Goal: Transaction & Acquisition: Purchase product/service

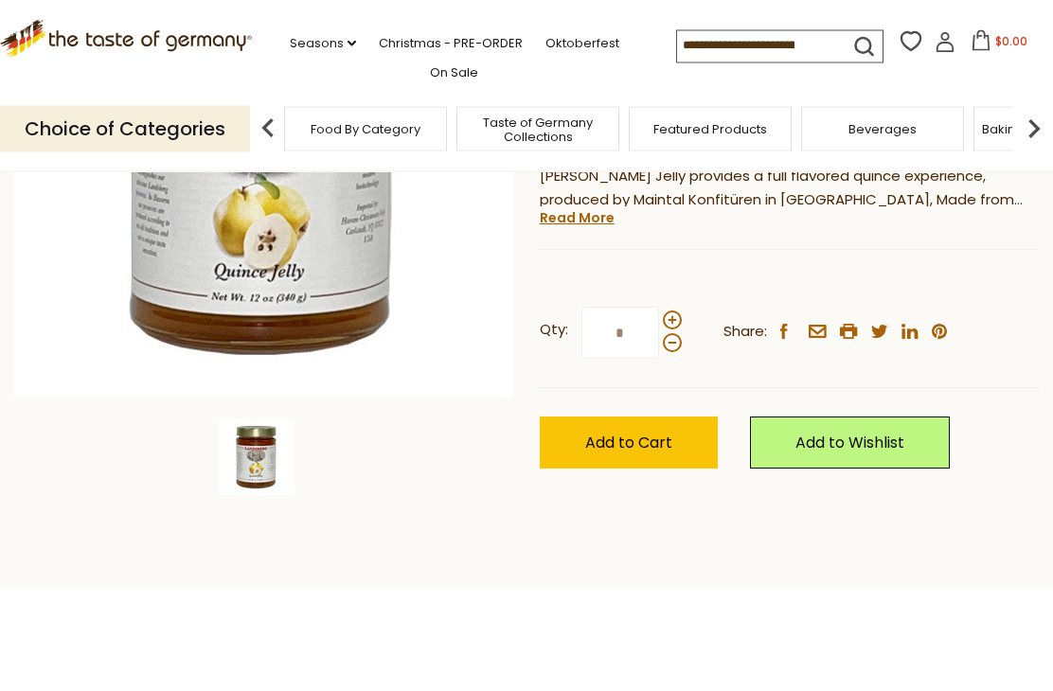
scroll to position [368, 0]
click at [641, 446] on span "Add to Cart" at bounding box center [628, 443] width 87 height 22
click at [677, 47] on input at bounding box center [757, 44] width 160 height 27
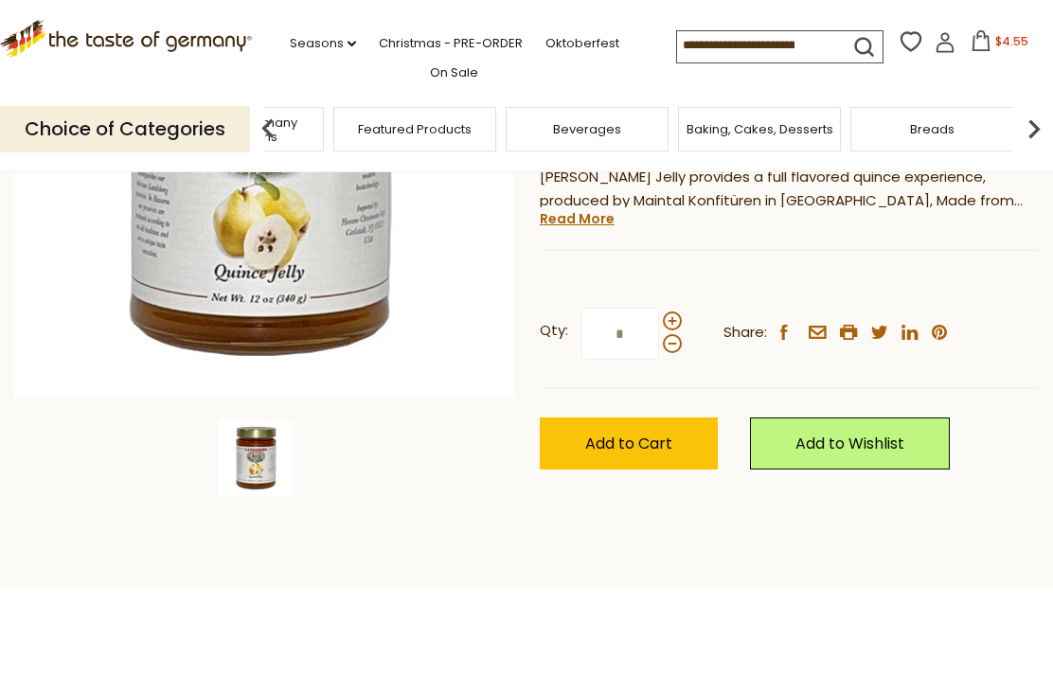
click at [318, 122] on span "Taste of Germany Collections" at bounding box center [242, 129] width 151 height 28
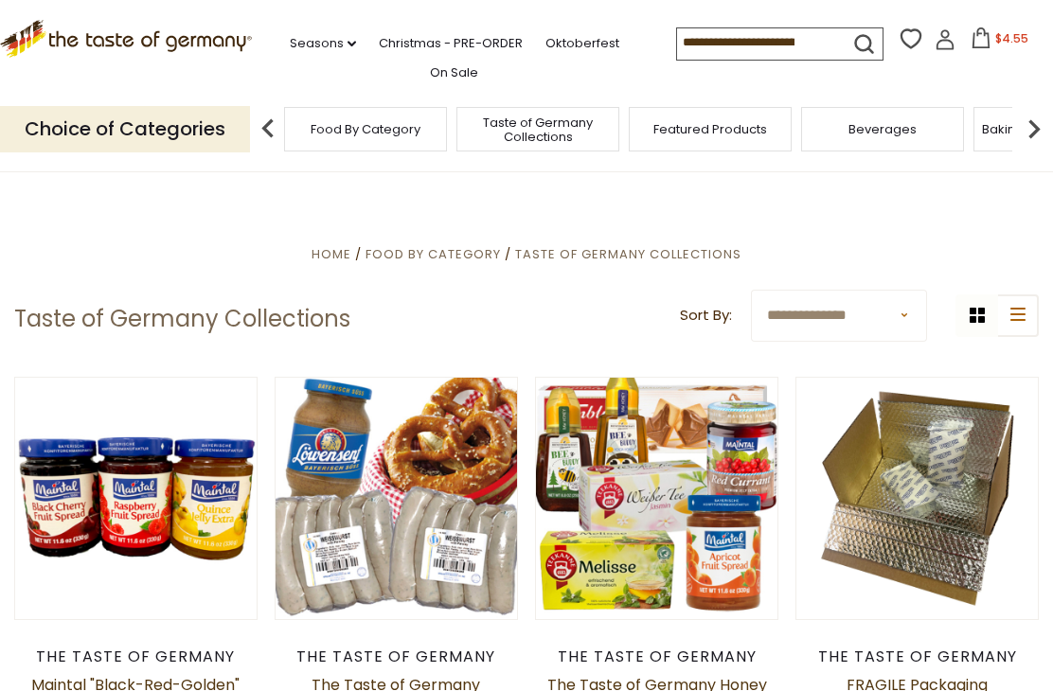
click at [677, 32] on input at bounding box center [757, 41] width 160 height 27
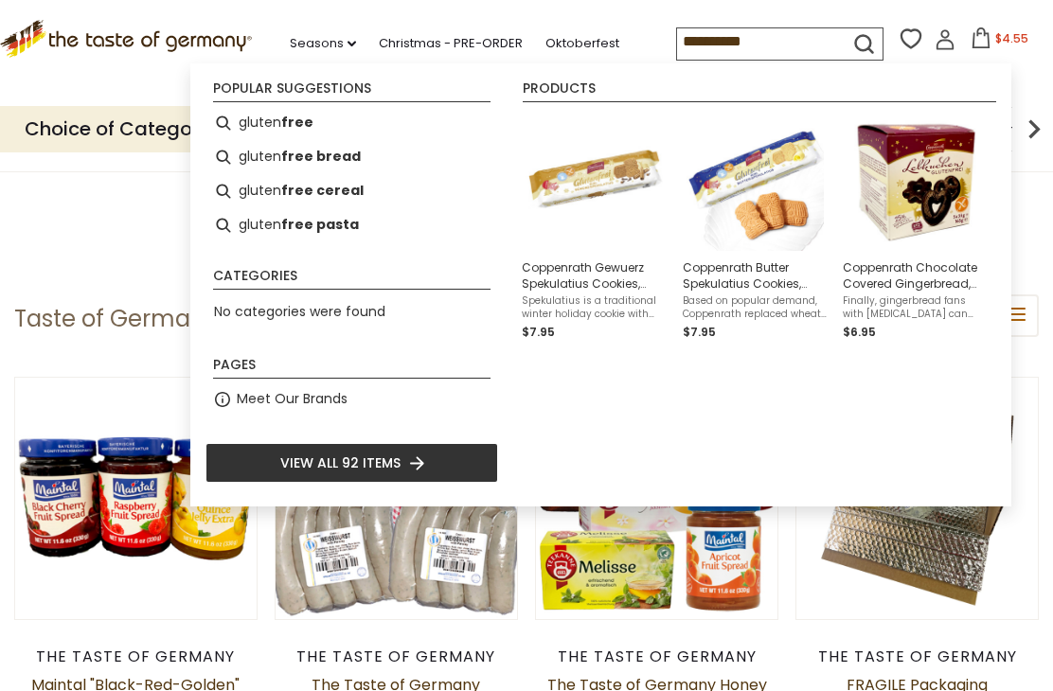
type input "**********"
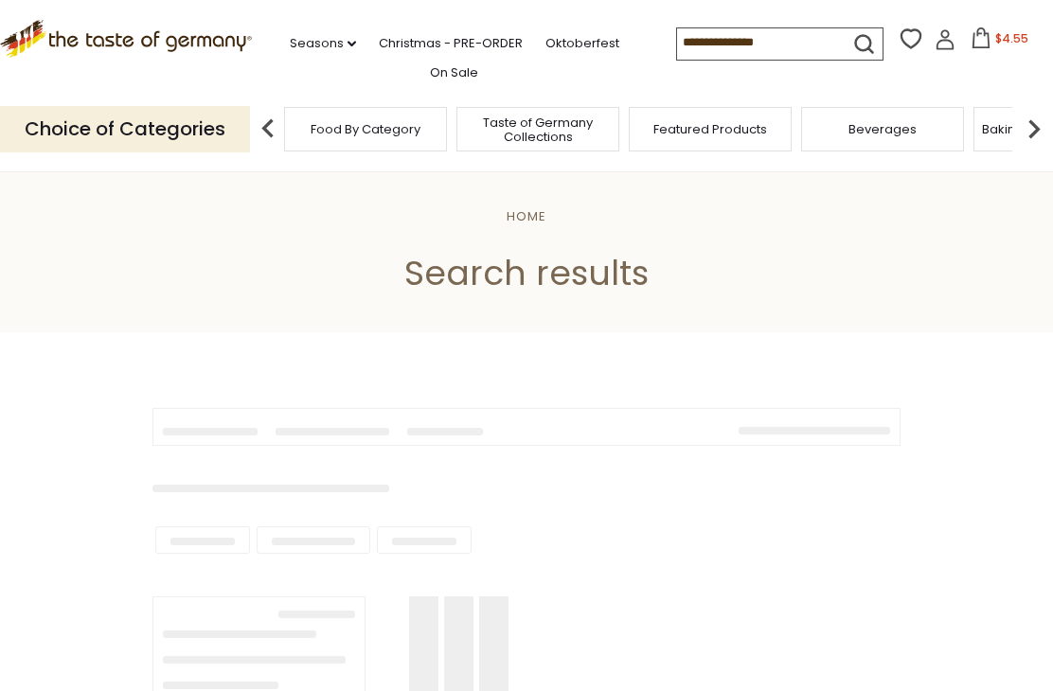
type input "**********"
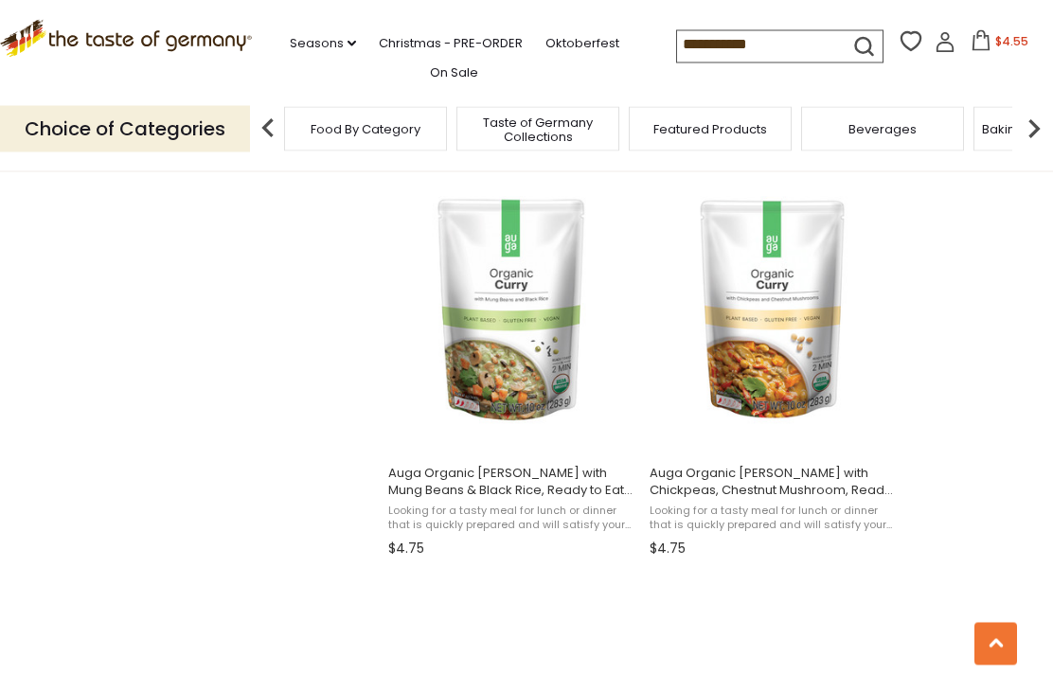
scroll to position [2421, 0]
click at [778, 481] on span "Auga Organic [PERSON_NAME] with Chickpeas, Chestnut Mushroom, Ready to Eat, 5.3…" at bounding box center [771, 482] width 245 height 34
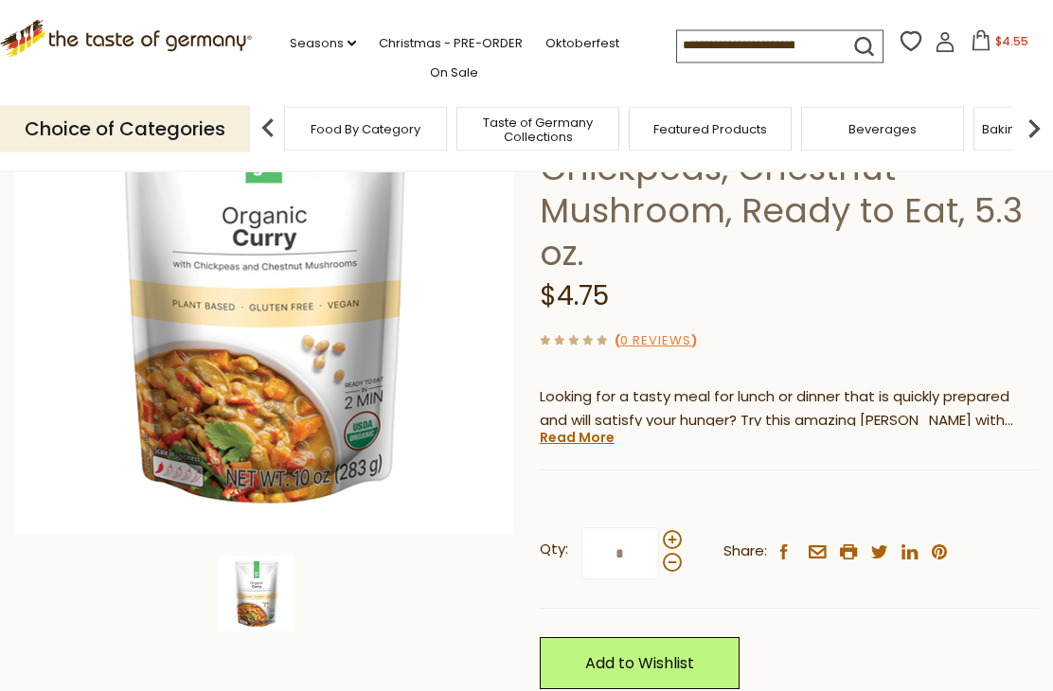
scroll to position [232, 0]
click at [675, 530] on span at bounding box center [672, 539] width 19 height 19
click at [659, 527] on input "*" at bounding box center [620, 553] width 78 height 52
type input "*"
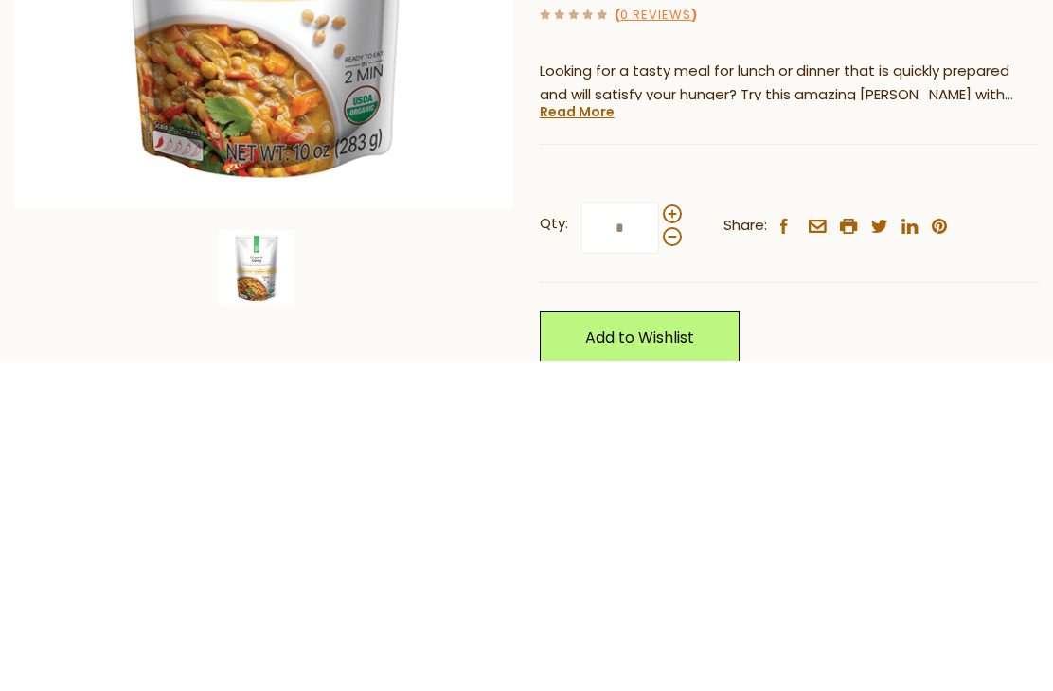
scroll to position [0, 0]
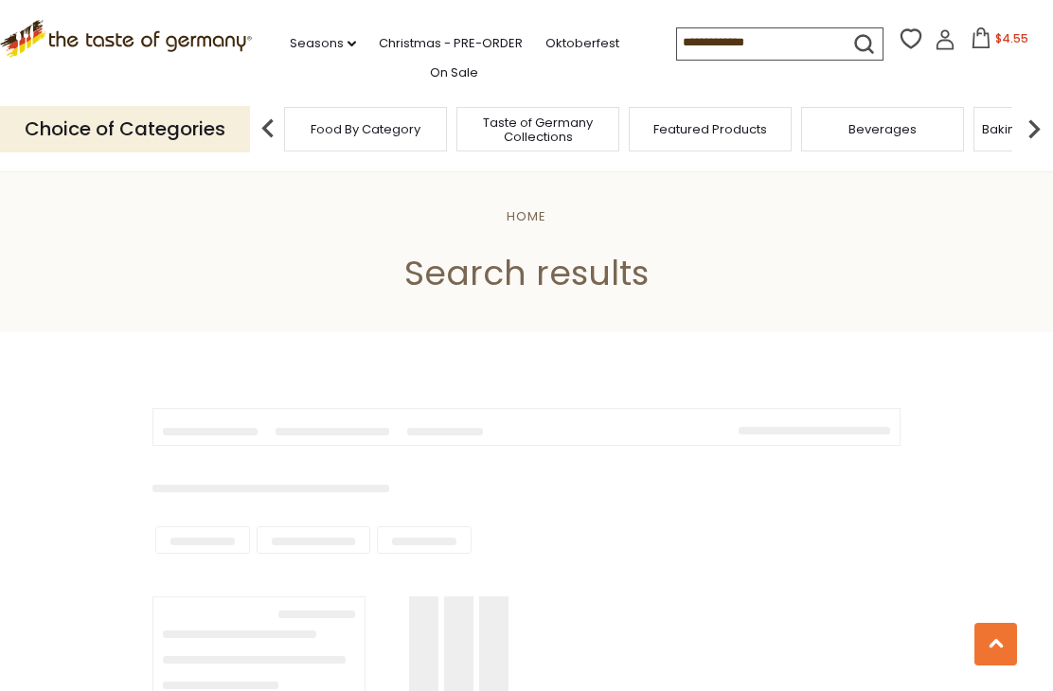
type input "**********"
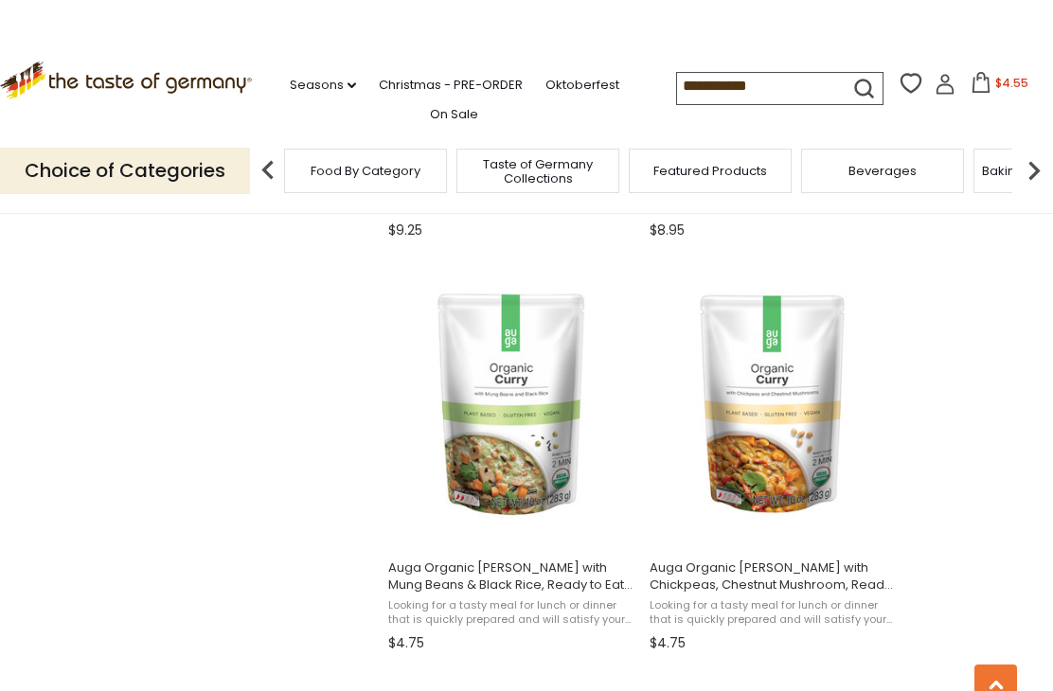
scroll to position [2325, 0]
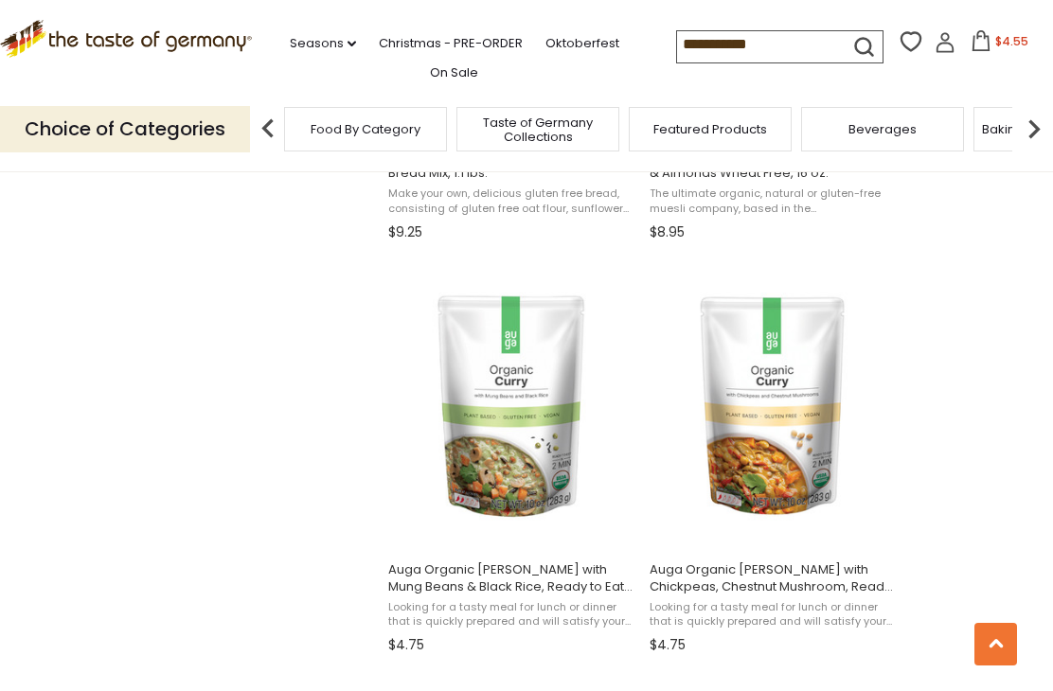
click at [516, 415] on img "Auga Organic Curry with Mung Beans & Black Rice, Ready to Eat, 5.3 oz." at bounding box center [510, 404] width 251 height 251
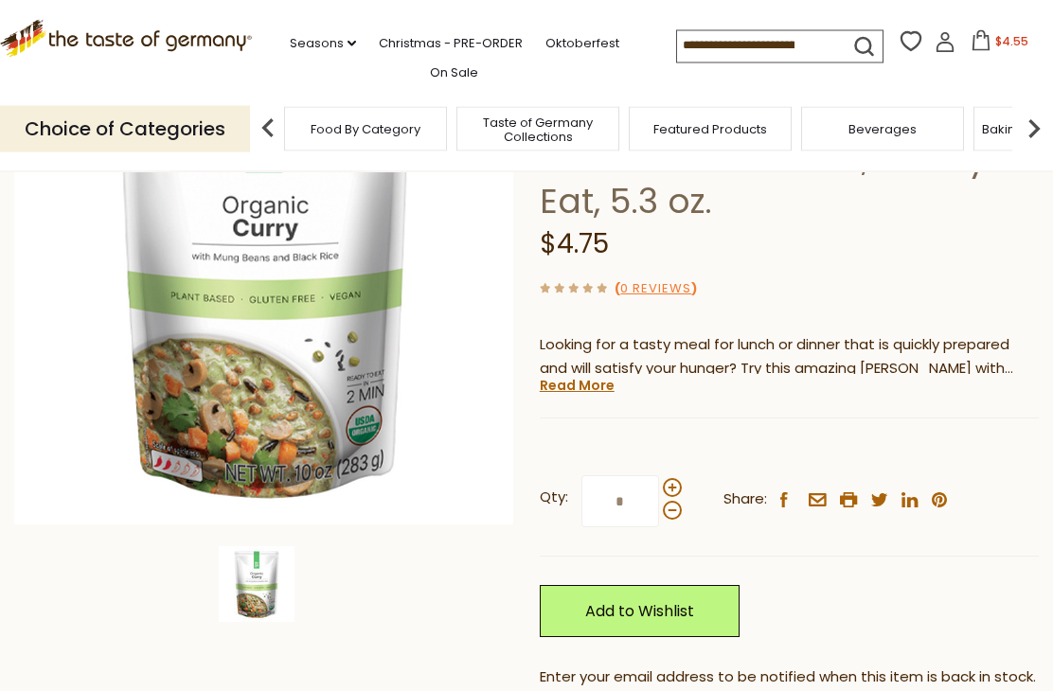
scroll to position [241, 0]
click at [673, 478] on span at bounding box center [672, 487] width 19 height 19
click at [659, 475] on input "*" at bounding box center [620, 501] width 78 height 52
type input "*"
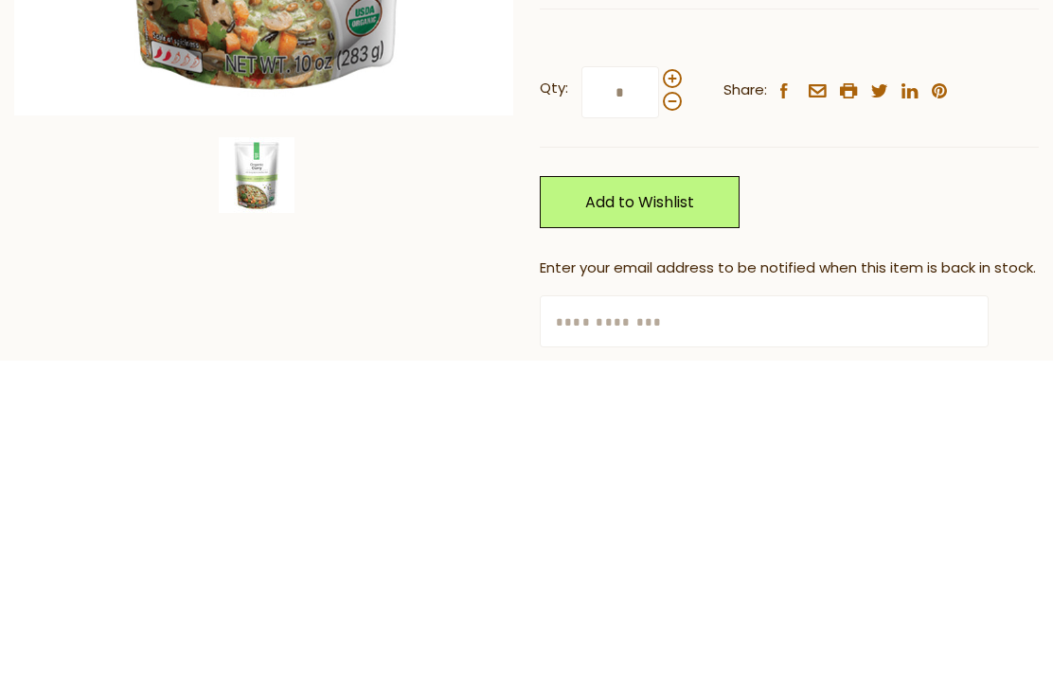
scroll to position [311, 0]
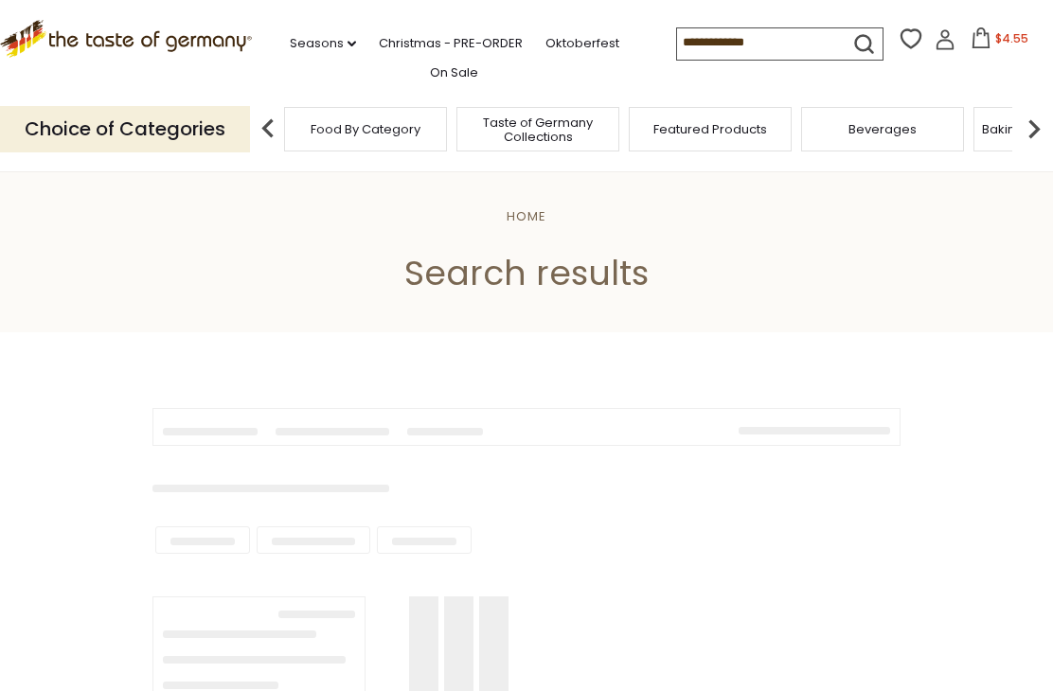
type input "**********"
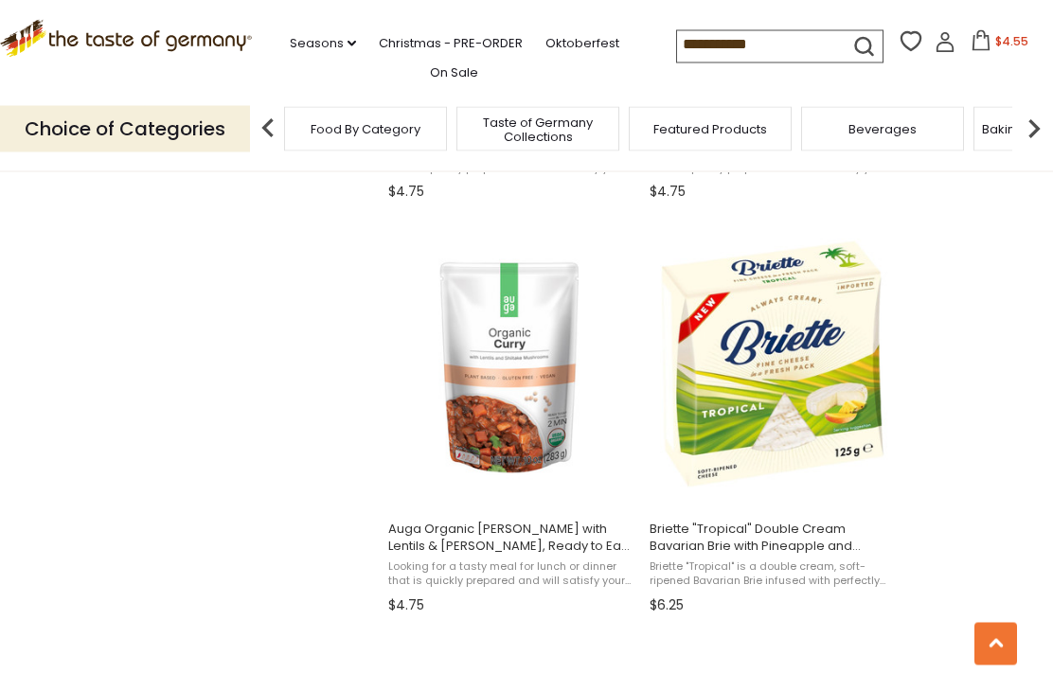
scroll to position [2781, 0]
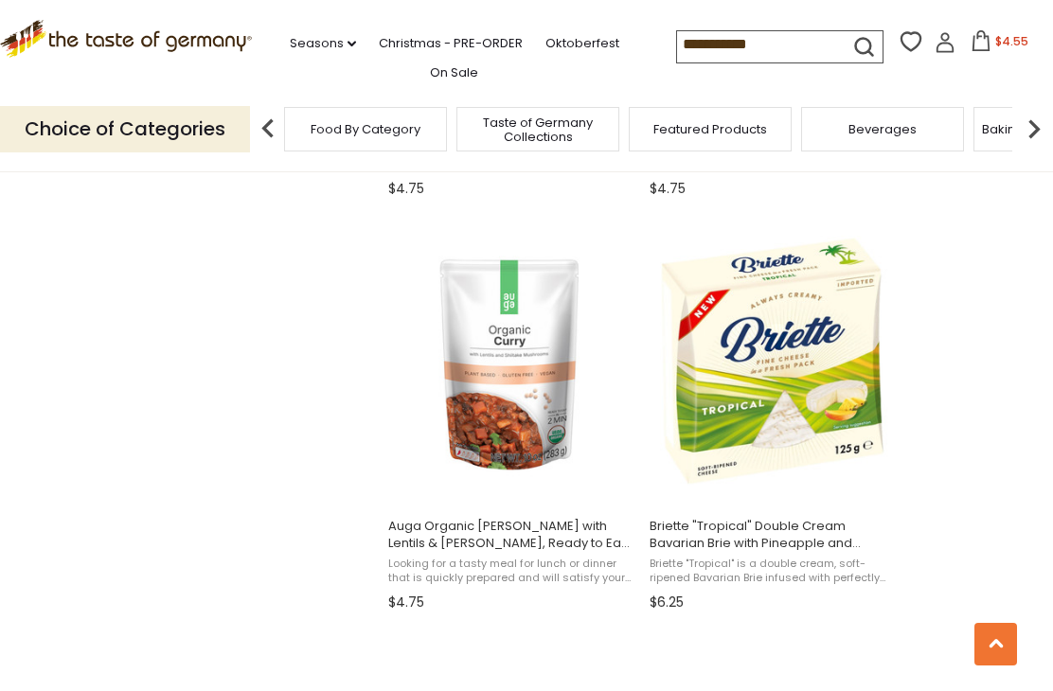
click at [507, 381] on img "Auga Organic Curry with Lentils & Shiitake, Ready to Eat, 5.3 oz." at bounding box center [510, 361] width 251 height 251
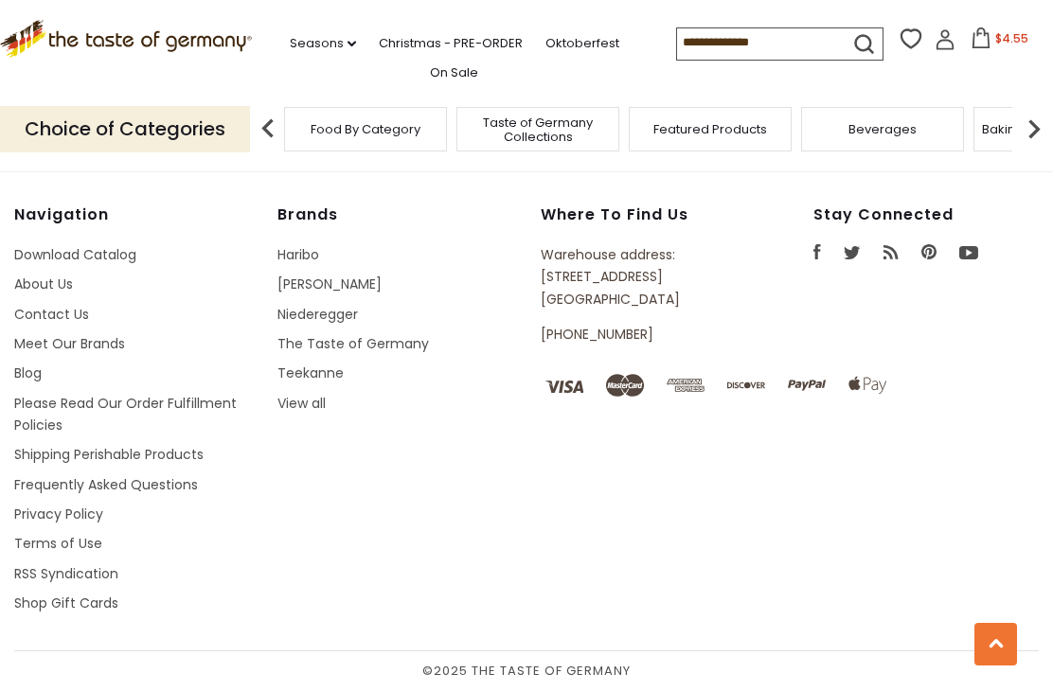
type input "**********"
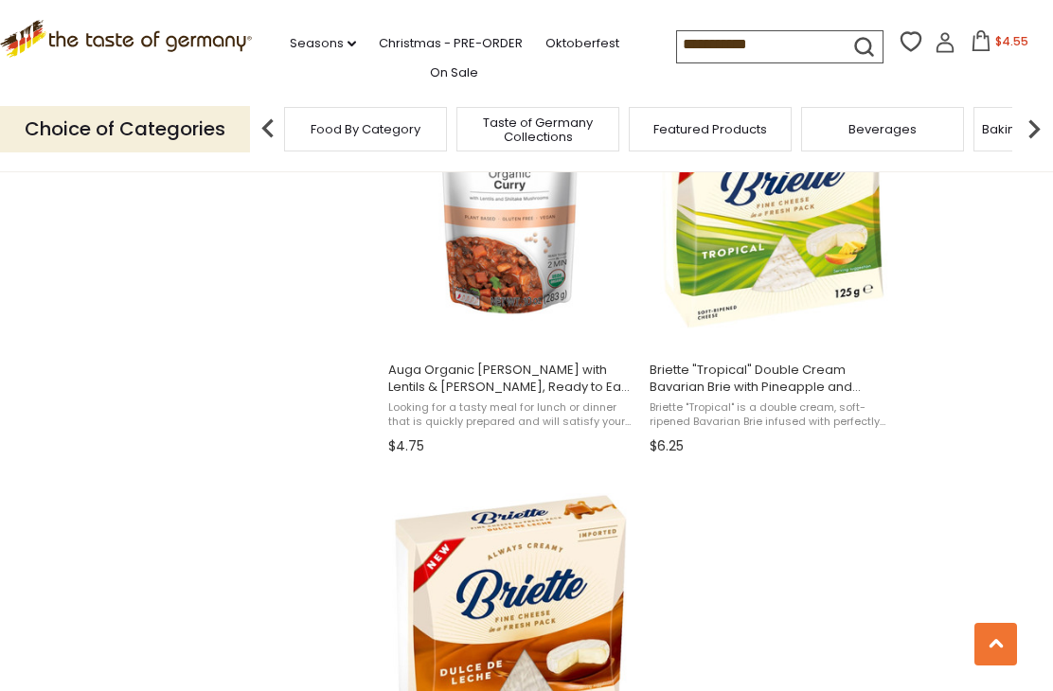
scroll to position [3037, 0]
